Goal: Information Seeking & Learning: Learn about a topic

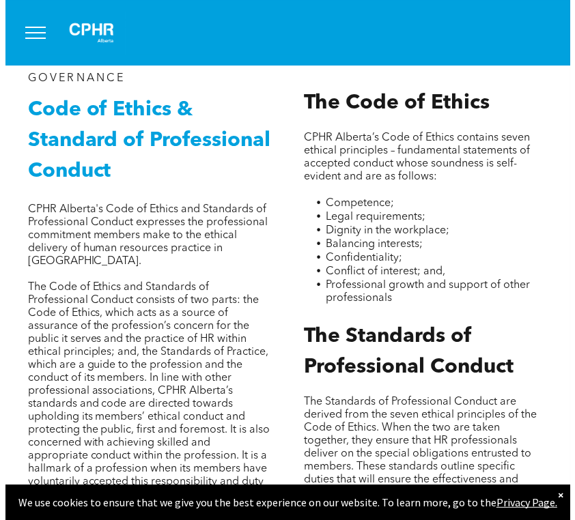
scroll to position [154, 0]
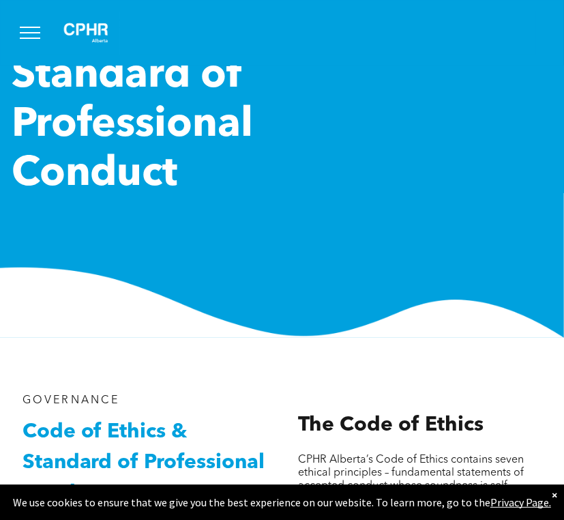
click at [30, 17] on button "menu" at bounding box center [29, 32] width 35 height 35
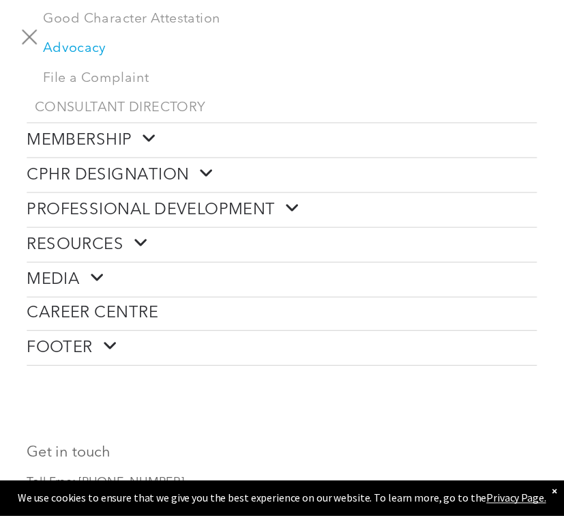
scroll to position [513, 0]
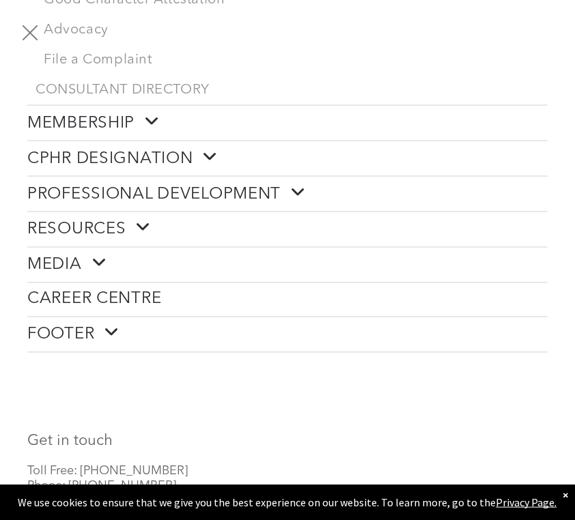
click at [94, 184] on span "PROFESSIONAL DEVELOPMENT" at bounding box center [166, 194] width 278 height 21
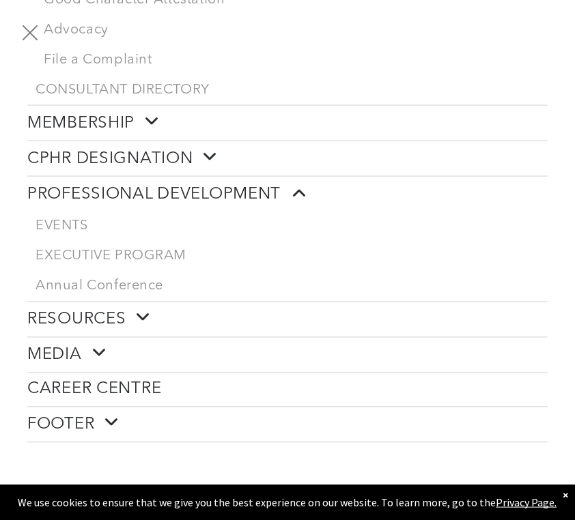
click at [94, 184] on span "PROFESSIONAL DEVELOPMENT" at bounding box center [166, 194] width 278 height 21
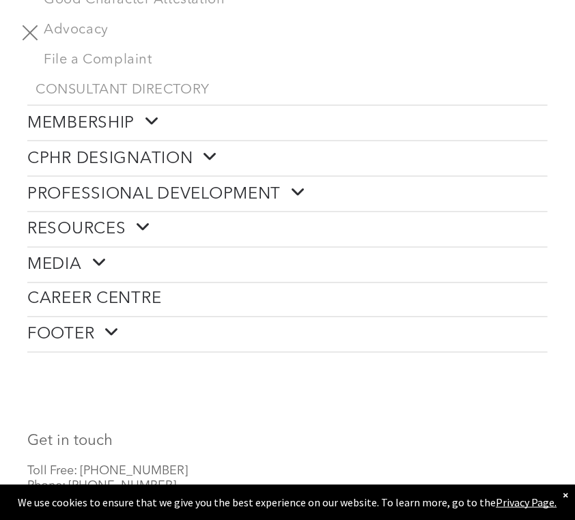
click at [96, 219] on span "RESOURCES" at bounding box center [89, 229] width 124 height 21
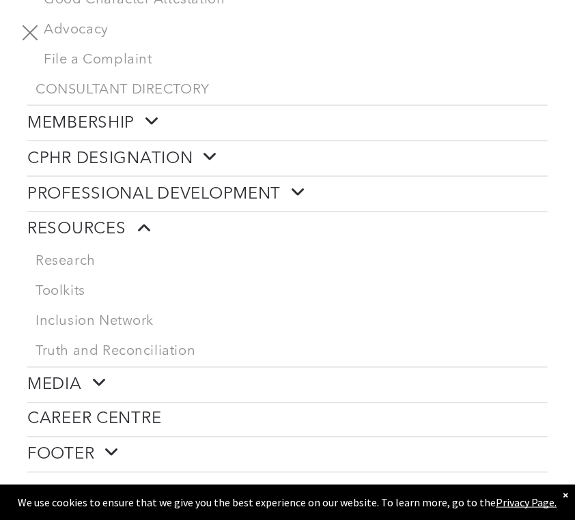
click at [27, 19] on button "menu" at bounding box center [29, 32] width 35 height 35
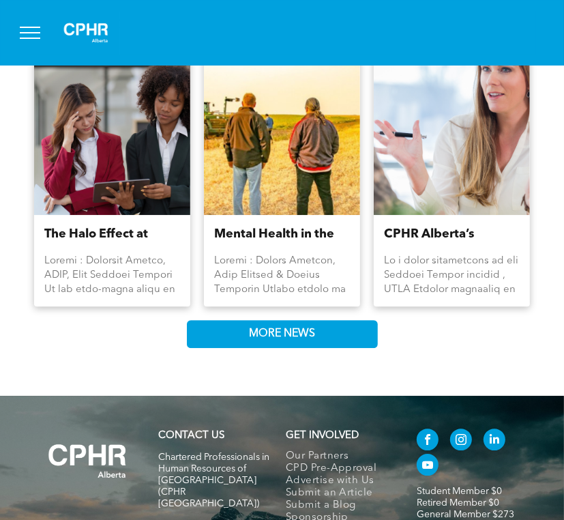
scroll to position [2018, 0]
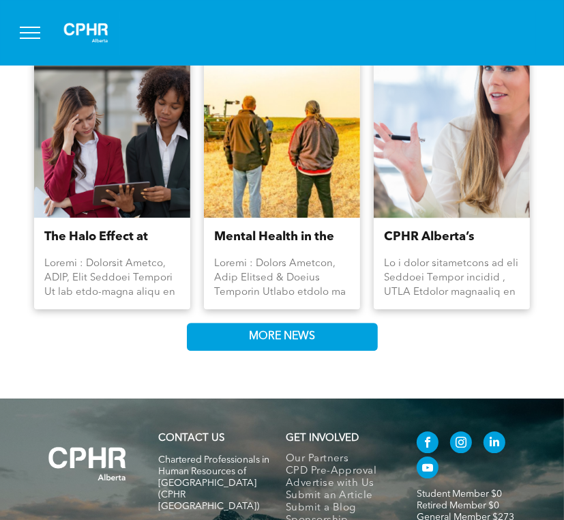
click at [466, 228] on div "CPHR Alberta’s Commitment to Supporting Reservists By [PERSON_NAME] • [DATE]" at bounding box center [452, 263] width 156 height 91
click at [452, 223] on div at bounding box center [452, 132] width 166 height 181
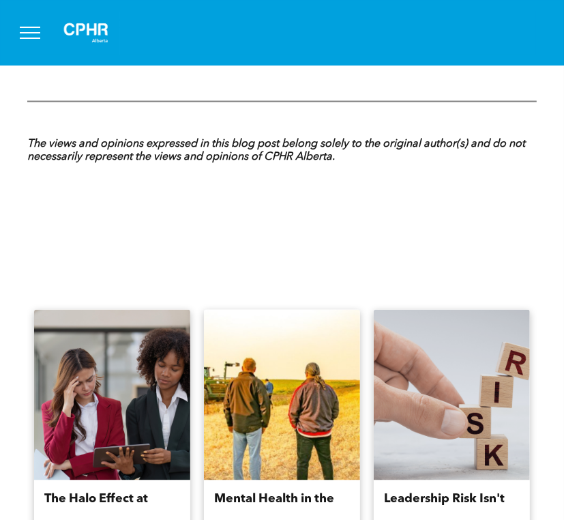
scroll to position [1631, 0]
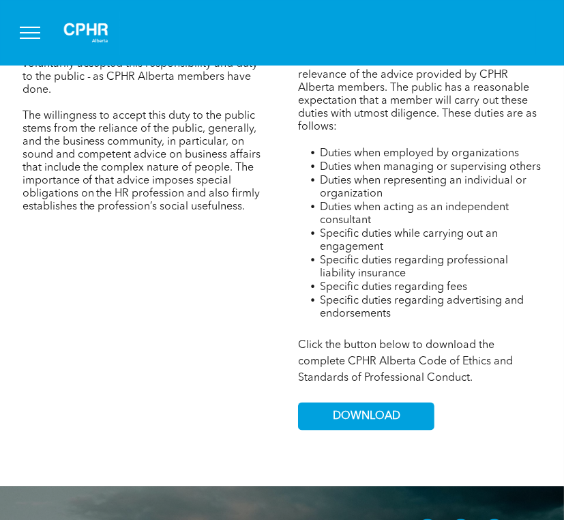
scroll to position [1176, 0]
